Goal: Browse casually: Explore the website without a specific task or goal

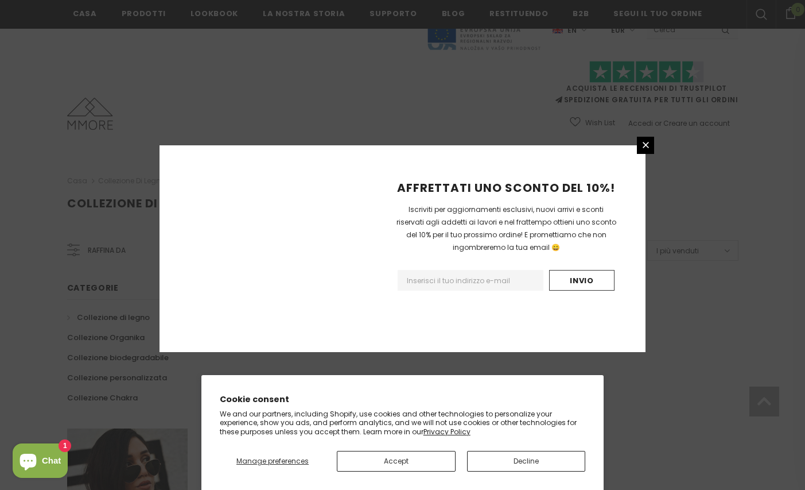
scroll to position [687, 0]
